Goal: Check status: Check status

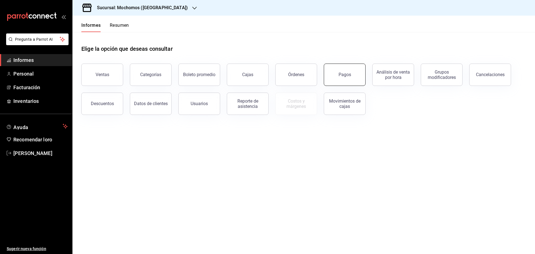
click at [356, 72] on button "Pagos" at bounding box center [345, 75] width 42 height 22
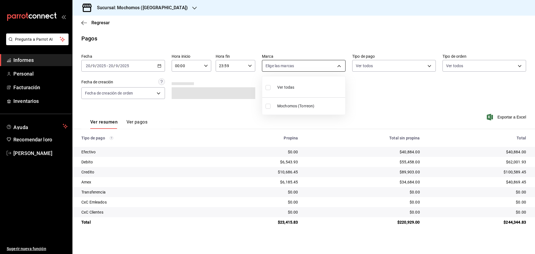
click at [274, 66] on body "Pregunta a Parrot AI Informes Personal Facturación Inventarios Ayuda Recomendar…" at bounding box center [267, 127] width 535 height 254
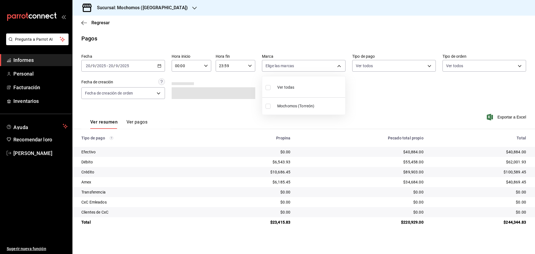
click at [197, 64] on div at bounding box center [267, 127] width 535 height 254
click at [190, 70] on input "00:00" at bounding box center [187, 65] width 30 height 11
click at [177, 106] on span "06" at bounding box center [181, 104] width 11 height 4
type input "06:00"
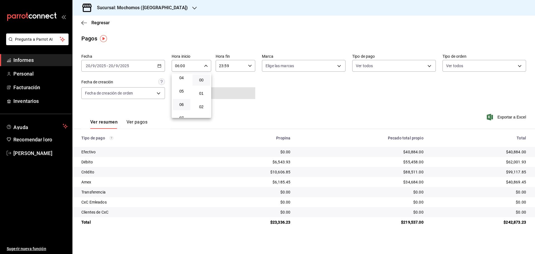
click at [512, 30] on div at bounding box center [267, 127] width 535 height 254
click at [89, 19] on div "Regresar" at bounding box center [304, 23] width 463 height 14
